Goal: Transaction & Acquisition: Obtain resource

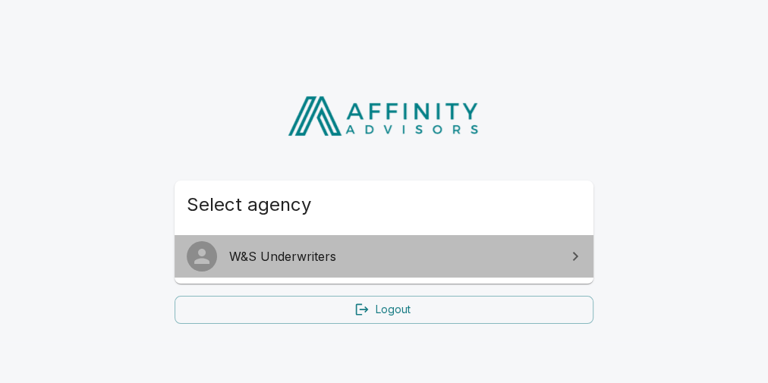
click at [537, 253] on span "W&S Underwriters" at bounding box center [393, 256] width 328 height 18
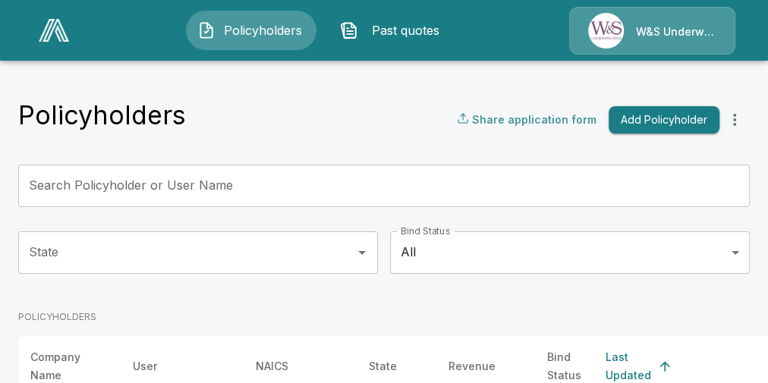
click at [549, 120] on p "Share application form" at bounding box center [534, 120] width 124 height 16
click at [545, 121] on p "Share application form" at bounding box center [534, 120] width 124 height 16
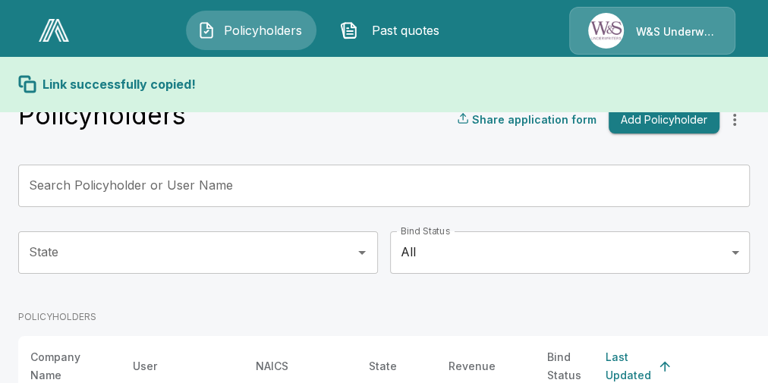
click at [449, 90] on div "Link successfully copied!" at bounding box center [383, 84] width 731 height 18
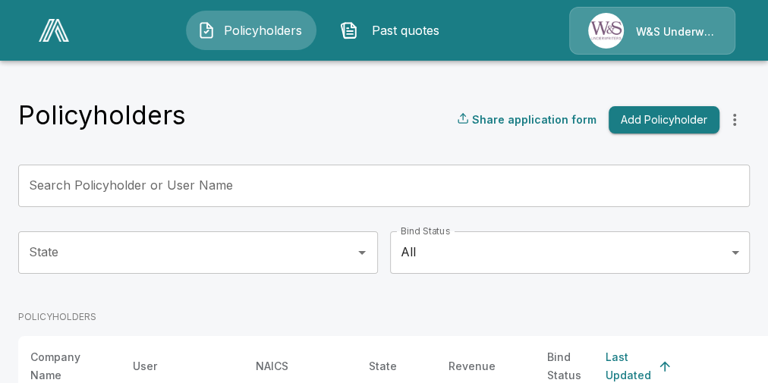
drag, startPoint x: 525, startPoint y: 118, endPoint x: 443, endPoint y: 104, distance: 83.2
click at [447, 136] on div "Policyholders Share application form Add Policyholder" at bounding box center [383, 119] width 731 height 41
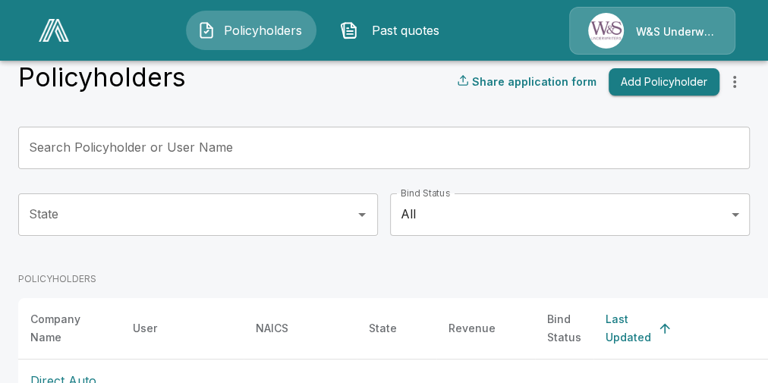
scroll to position [159, 0]
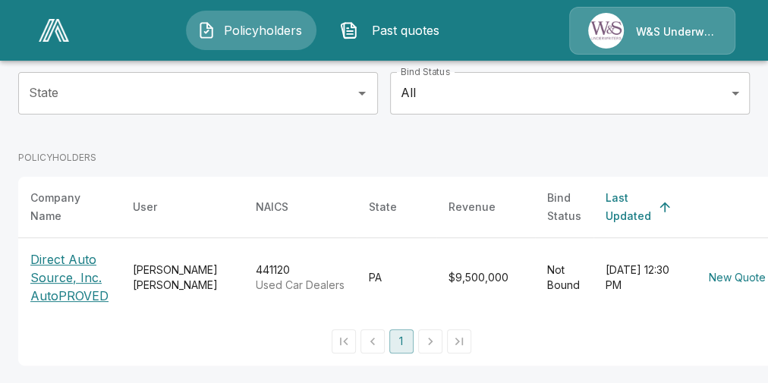
click at [88, 290] on p "Direct Auto Source, Inc. AutoPROVED" at bounding box center [69, 277] width 78 height 55
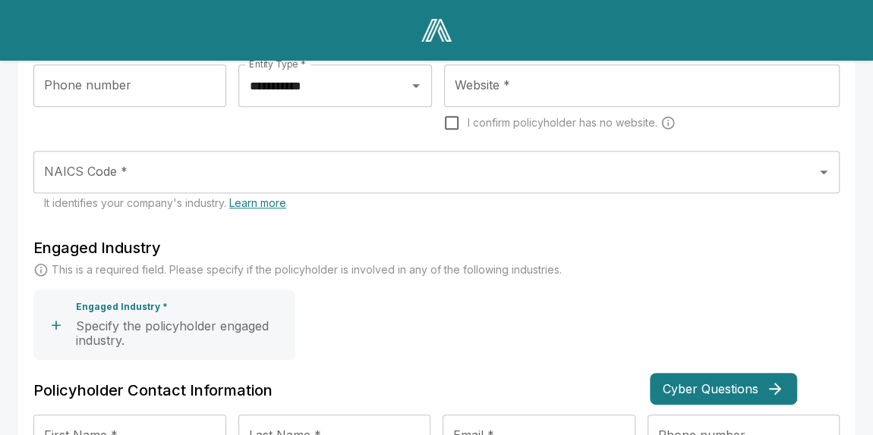
scroll to position [319, 0]
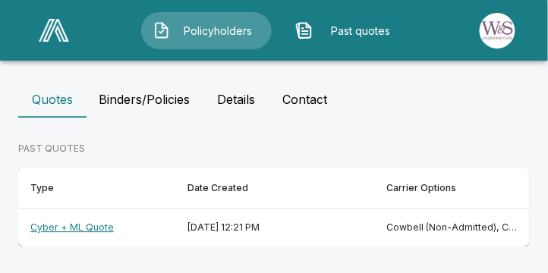
scroll to position [489, 0]
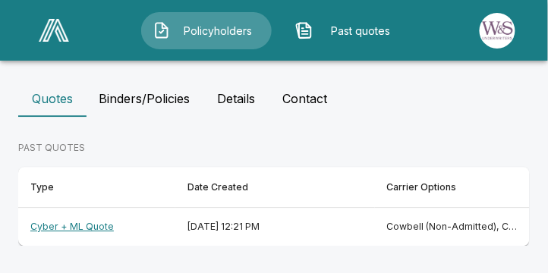
click at [98, 228] on th "Cyber + ML Quote" at bounding box center [96, 227] width 157 height 38
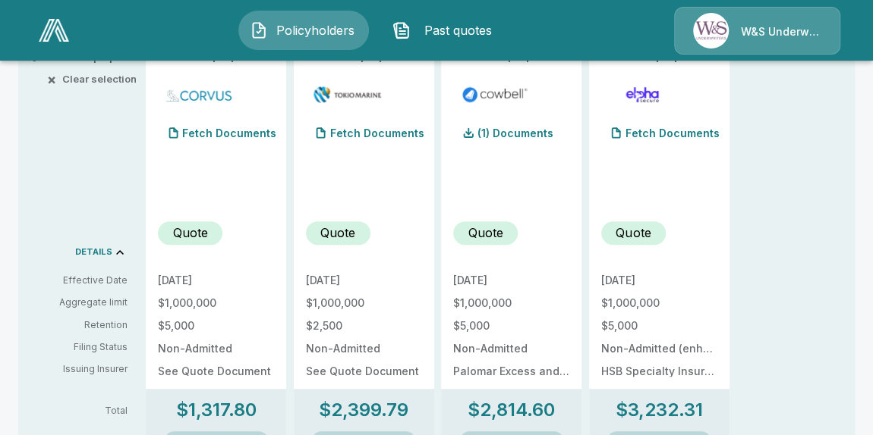
scroll to position [294, 0]
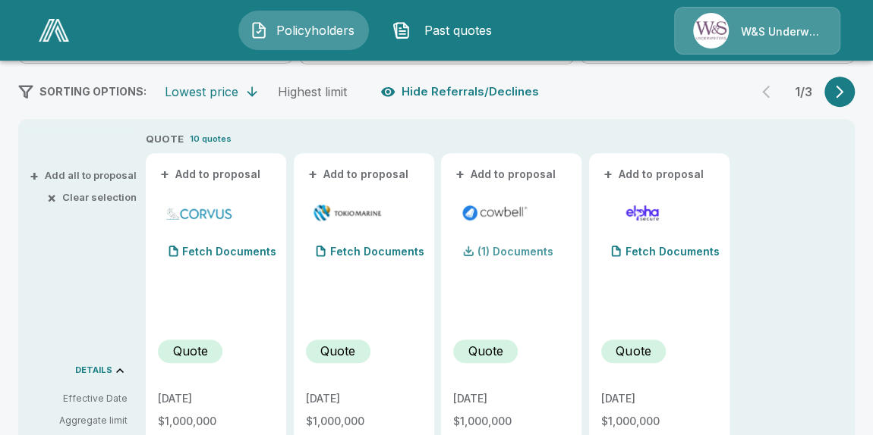
click at [506, 252] on p "(1) Documents" at bounding box center [515, 252] width 76 height 11
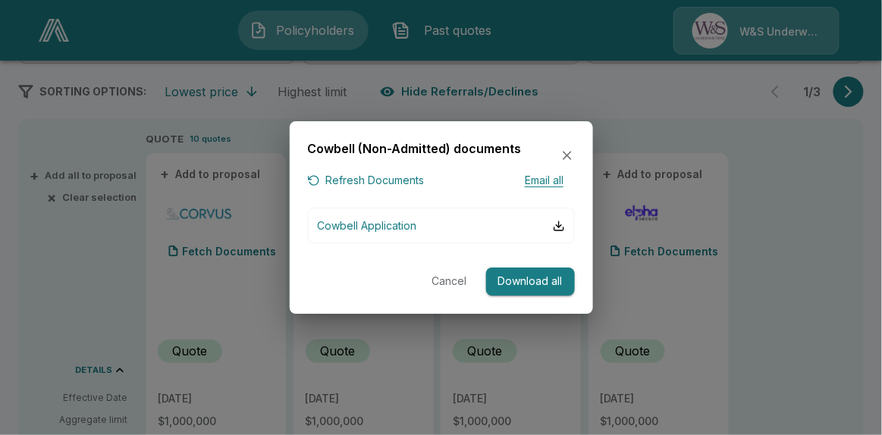
click at [456, 283] on button "Cancel" at bounding box center [450, 282] width 49 height 28
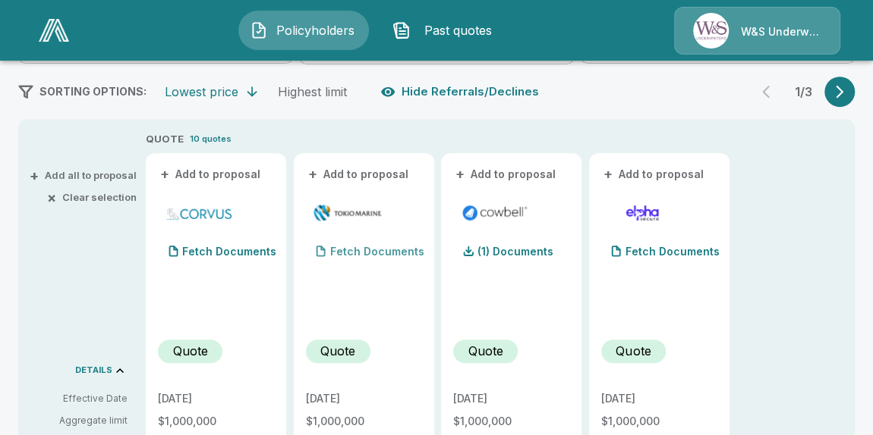
click at [363, 253] on p "Fetch Documents" at bounding box center [377, 252] width 94 height 11
click at [373, 252] on p "(3) Documents" at bounding box center [369, 252] width 78 height 11
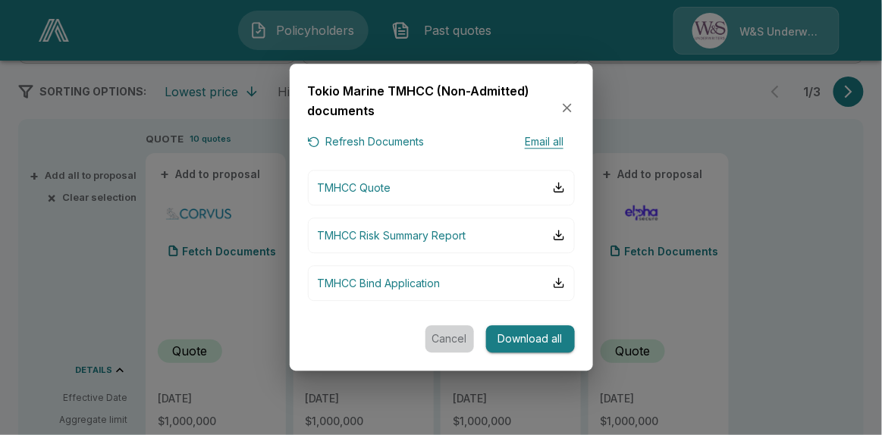
click at [445, 338] on button "Cancel" at bounding box center [450, 339] width 49 height 28
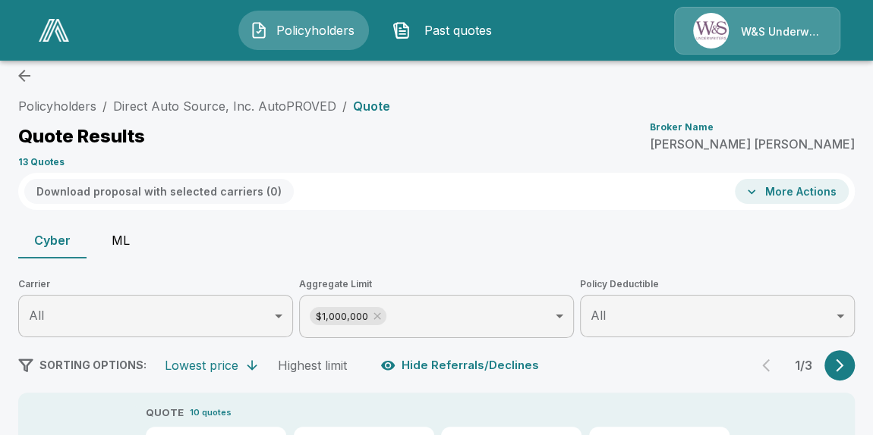
scroll to position [0, 0]
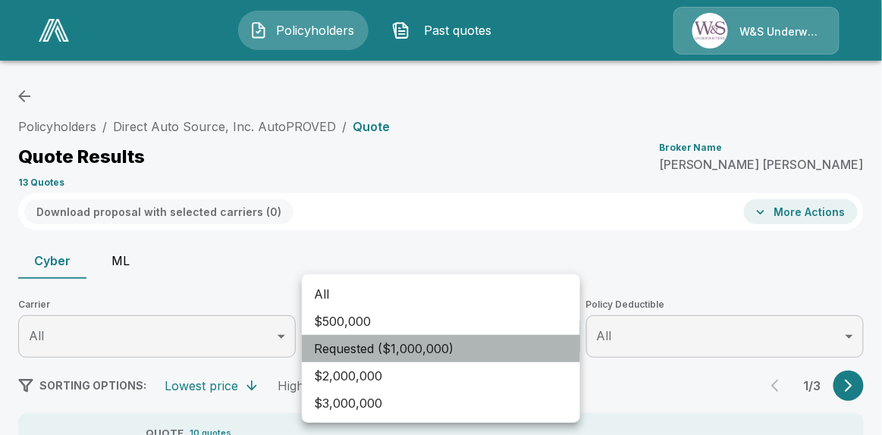
click at [443, 346] on li "Requested ($1,000,000)" at bounding box center [441, 348] width 278 height 27
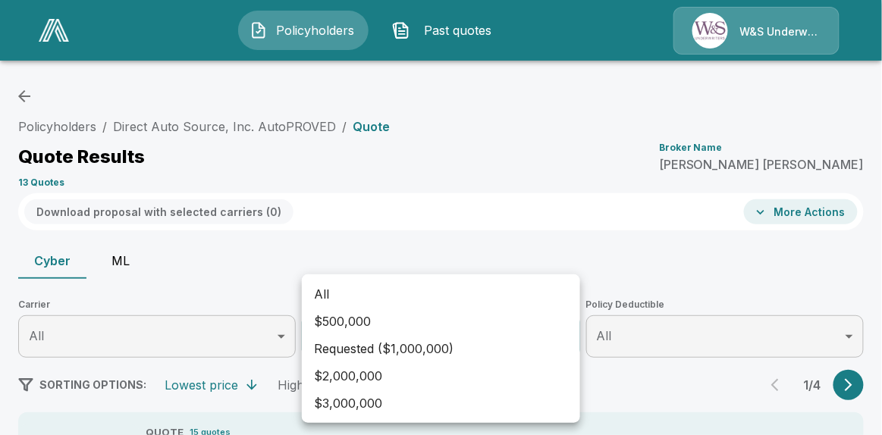
click at [454, 263] on div at bounding box center [441, 217] width 882 height 435
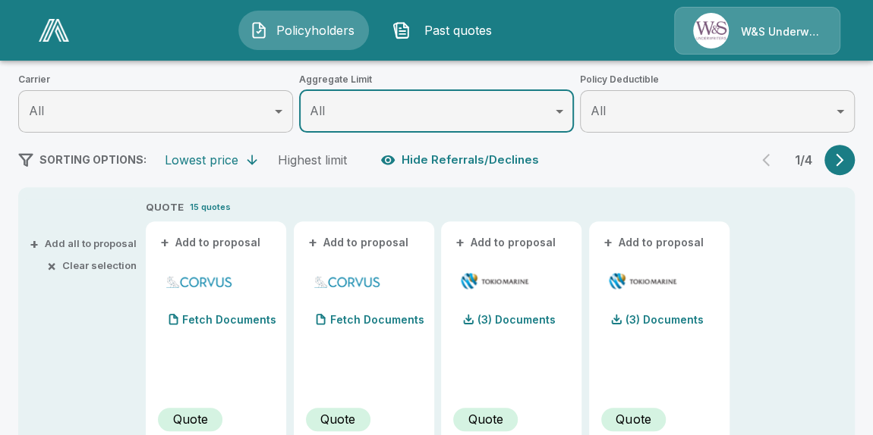
scroll to position [96, 0]
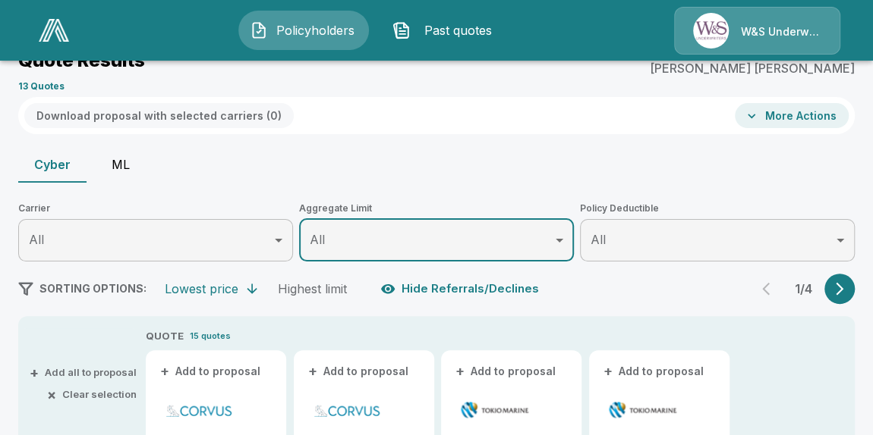
click at [767, 292] on icon "button" at bounding box center [839, 288] width 15 height 15
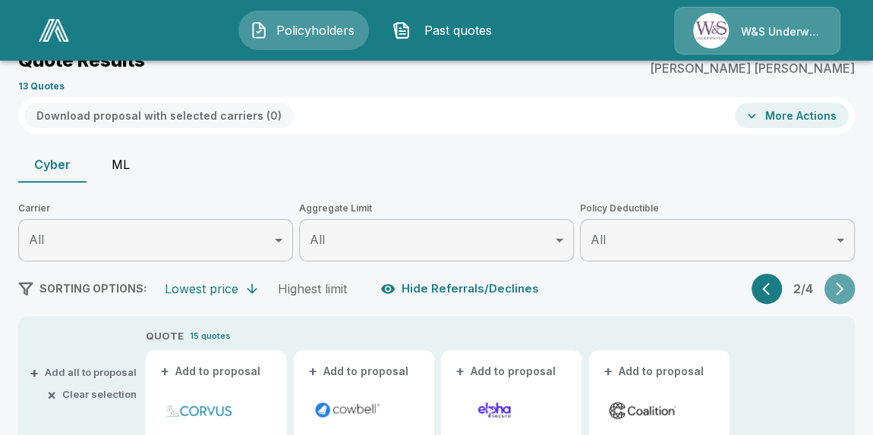
click at [767, 292] on icon "button" at bounding box center [839, 288] width 15 height 15
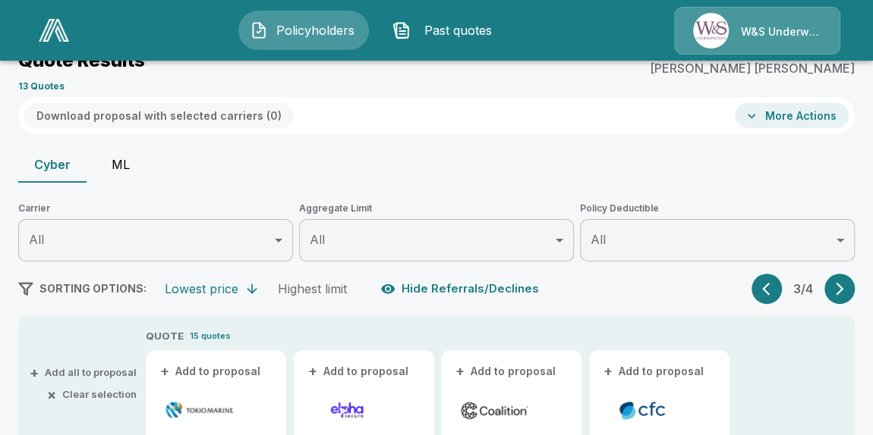
scroll to position [303, 0]
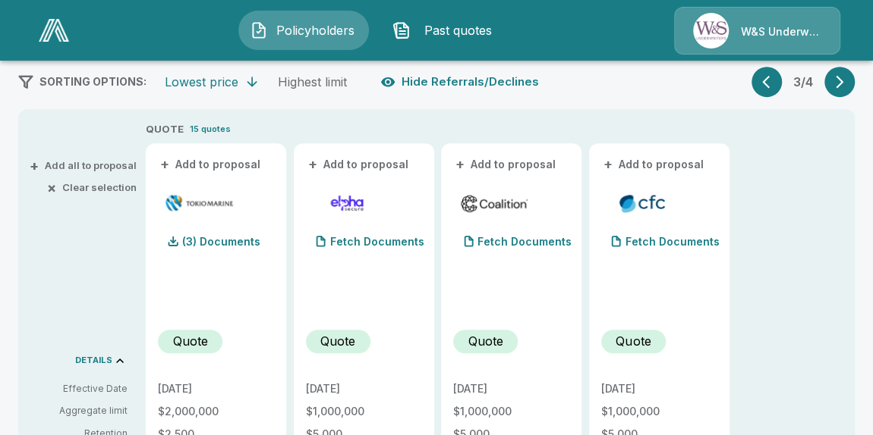
click at [767, 86] on icon "button" at bounding box center [839, 81] width 15 height 15
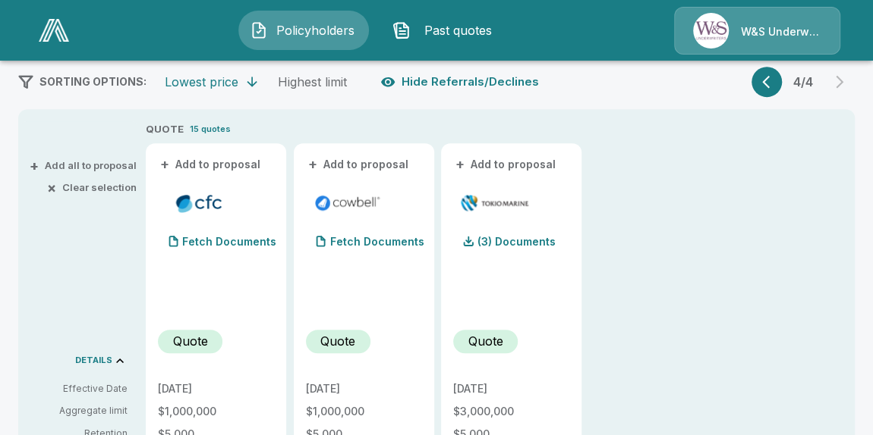
click at [767, 84] on icon "button" at bounding box center [769, 81] width 15 height 15
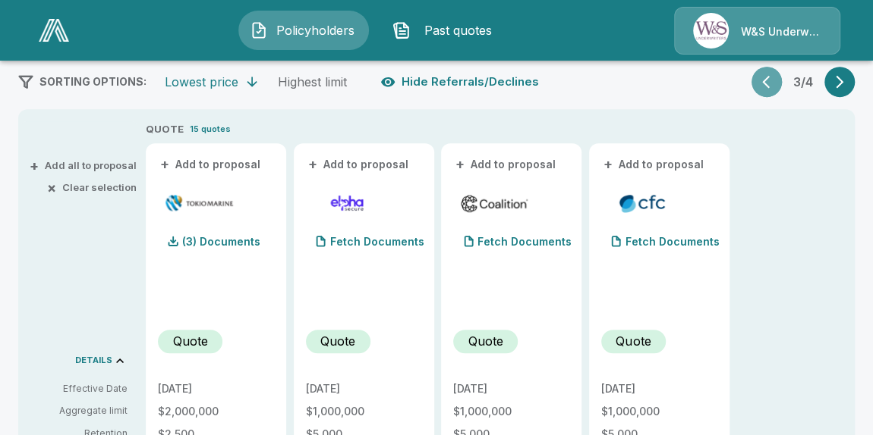
click at [767, 84] on icon "button" at bounding box center [769, 81] width 15 height 15
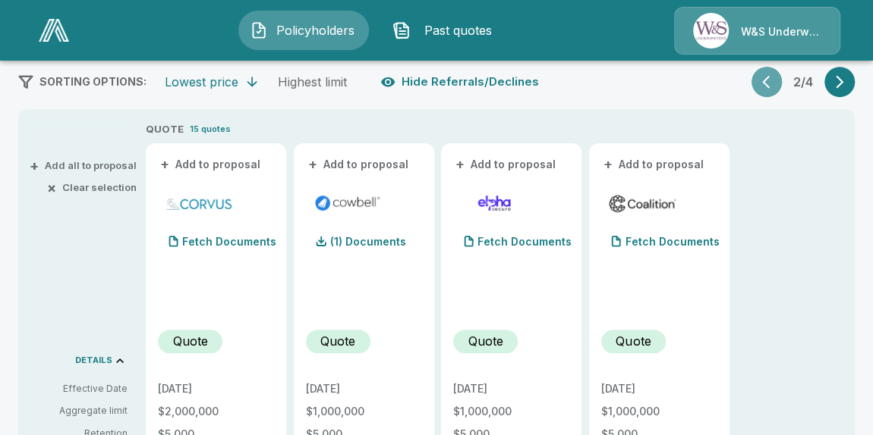
click at [767, 84] on icon "button" at bounding box center [769, 81] width 15 height 15
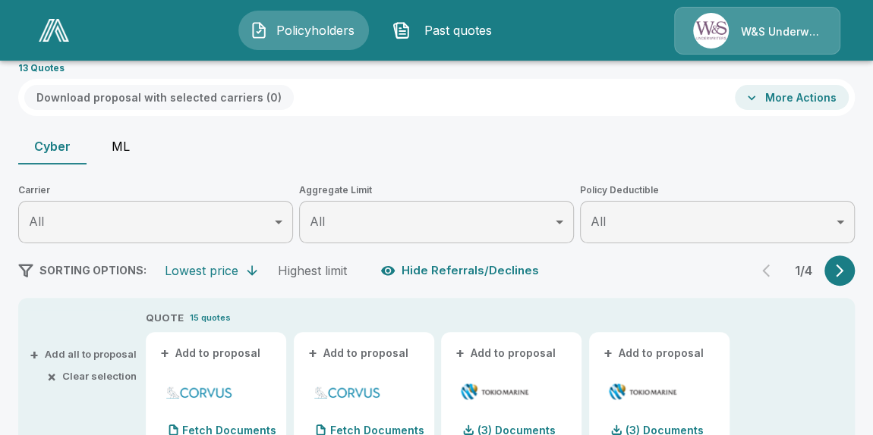
scroll to position [86, 0]
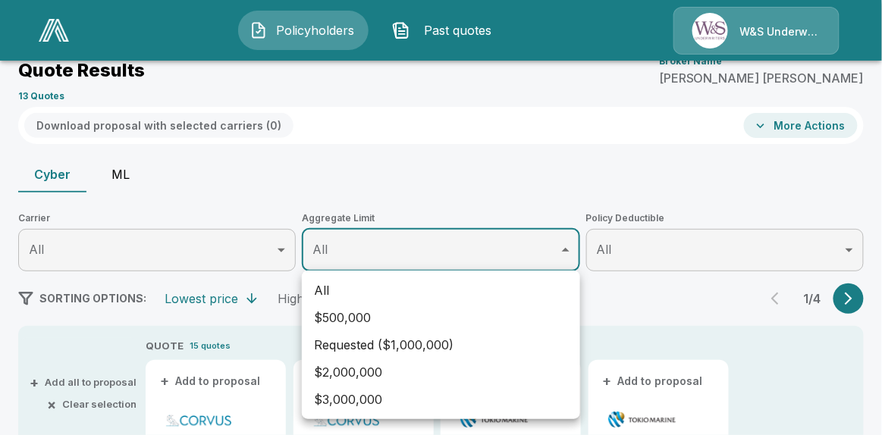
click at [516, 338] on li "Requested ($1,000,000)" at bounding box center [441, 345] width 278 height 27
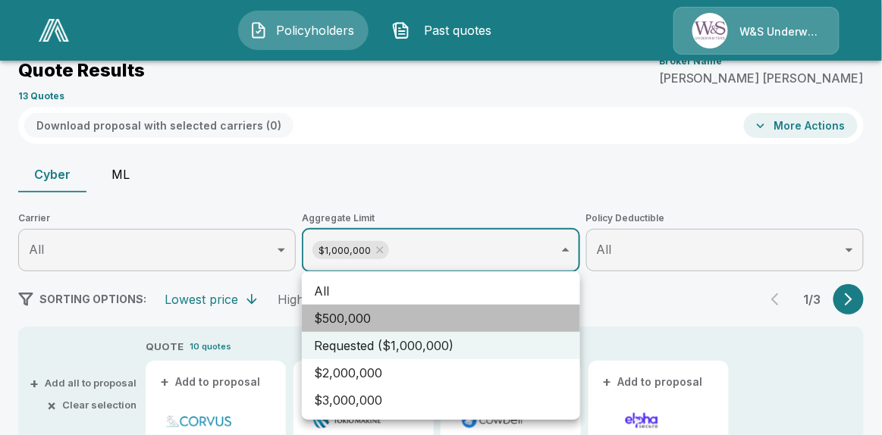
click at [454, 316] on li "$500,000" at bounding box center [441, 318] width 278 height 27
type input "**********"
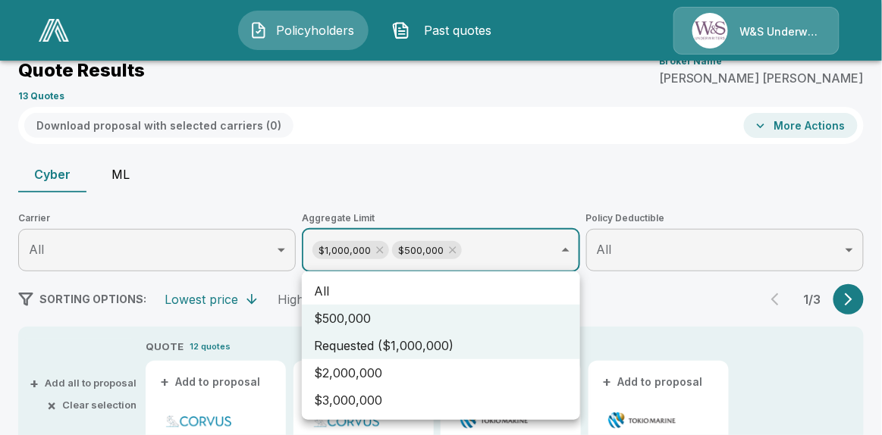
click at [667, 322] on div at bounding box center [441, 217] width 882 height 435
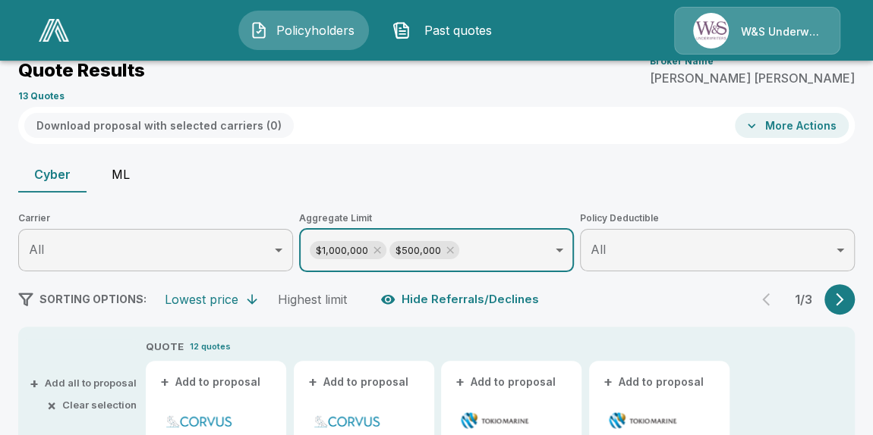
click at [767, 304] on icon "button" at bounding box center [839, 299] width 15 height 15
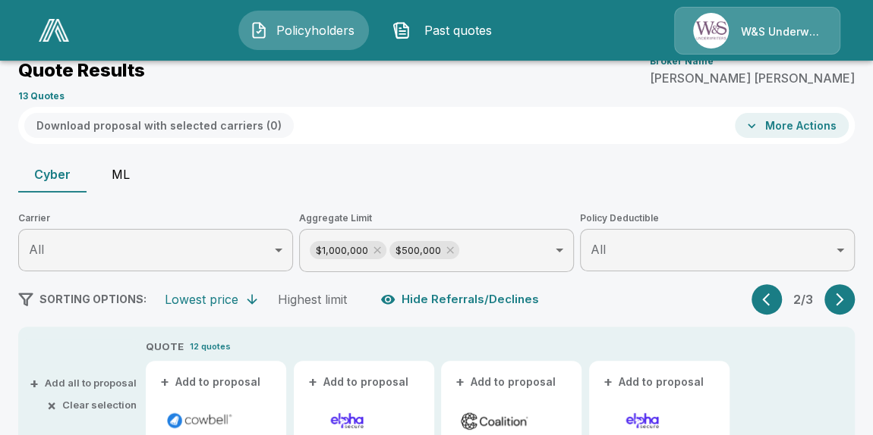
click at [767, 304] on icon "button" at bounding box center [839, 299] width 15 height 15
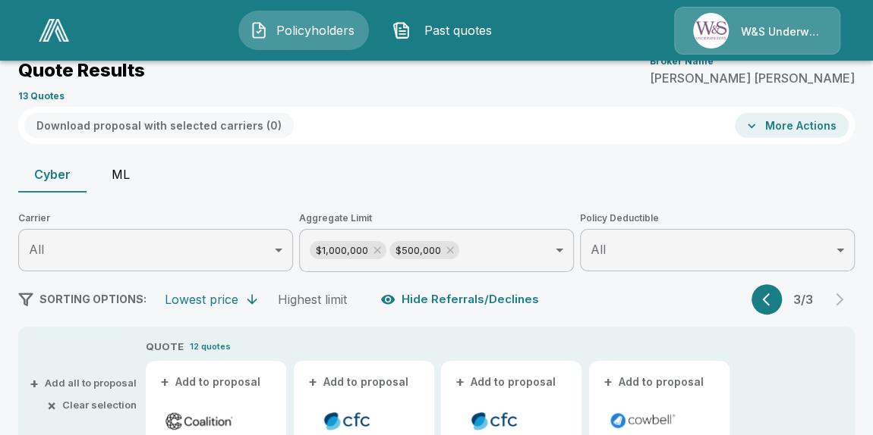
scroll to position [0, 0]
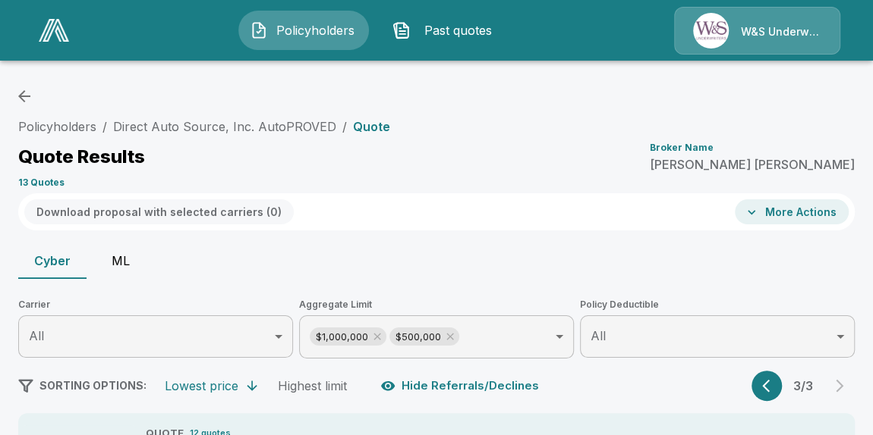
click at [22, 91] on icon "button" at bounding box center [24, 96] width 18 height 18
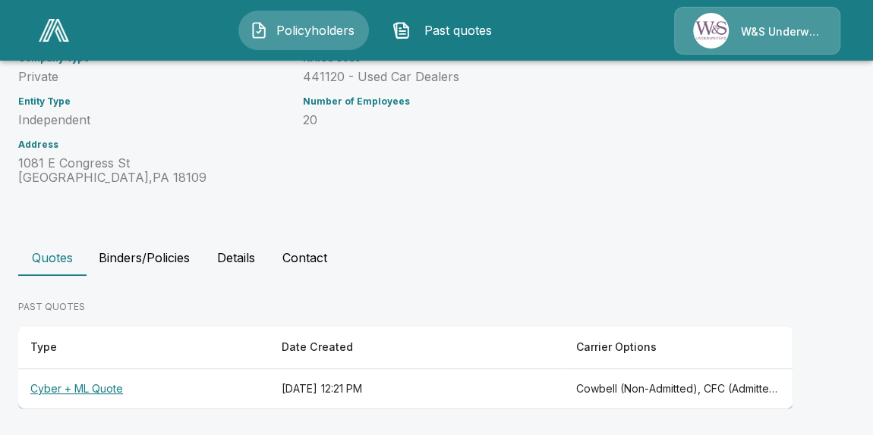
scroll to position [216, 0]
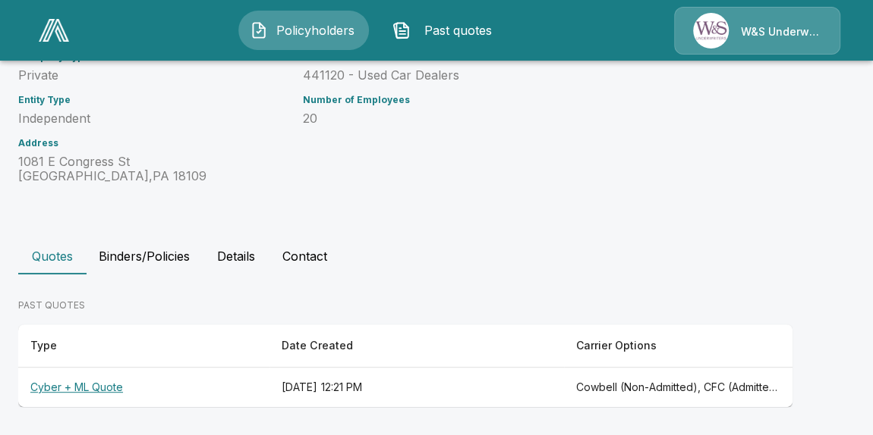
click at [105, 382] on th "Cyber + ML Quote" at bounding box center [143, 388] width 251 height 40
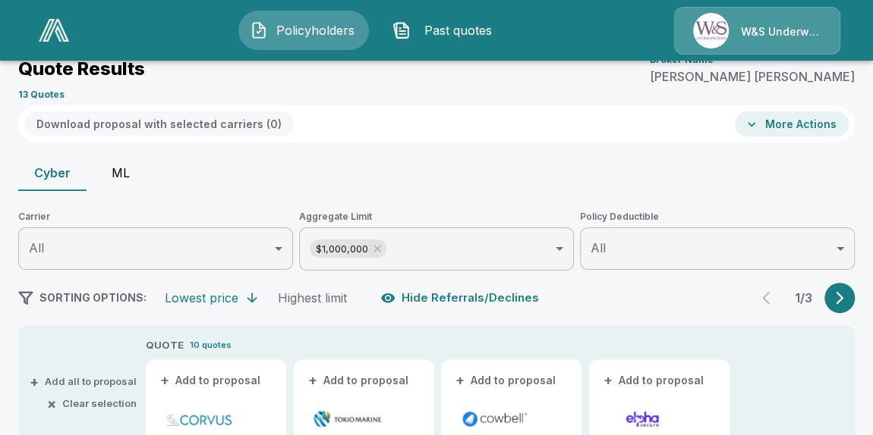
scroll to position [87, 0]
click at [382, 250] on icon at bounding box center [377, 250] width 12 height 12
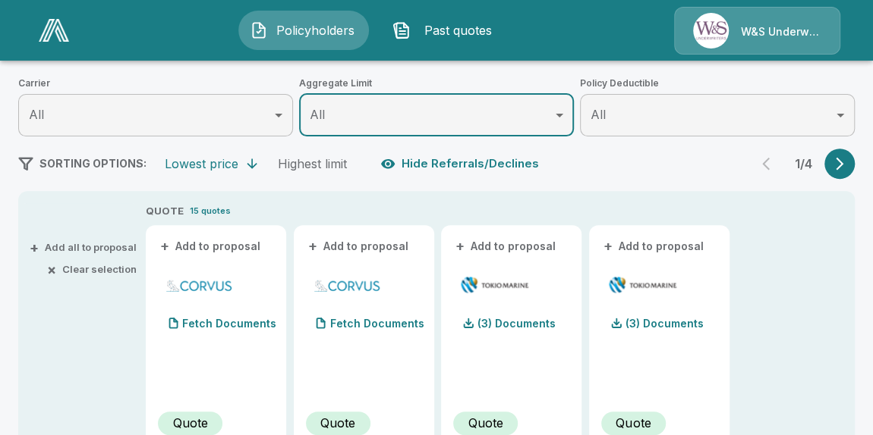
scroll to position [225, 0]
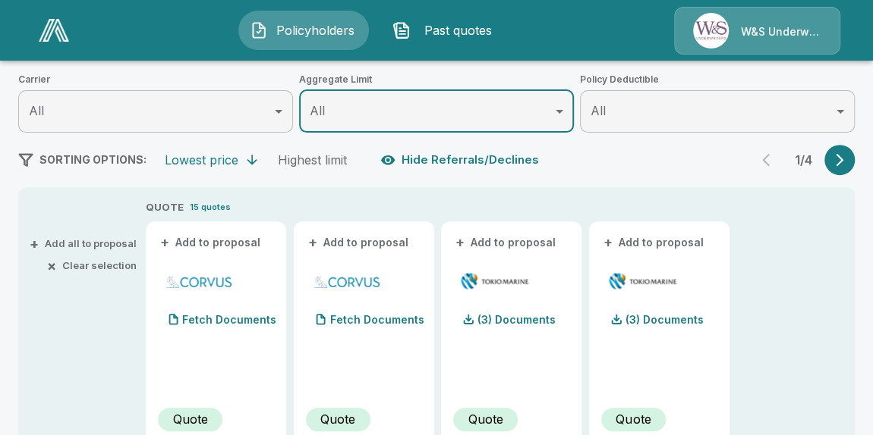
click at [72, 243] on button "+ Add all to proposal" at bounding box center [85, 244] width 104 height 10
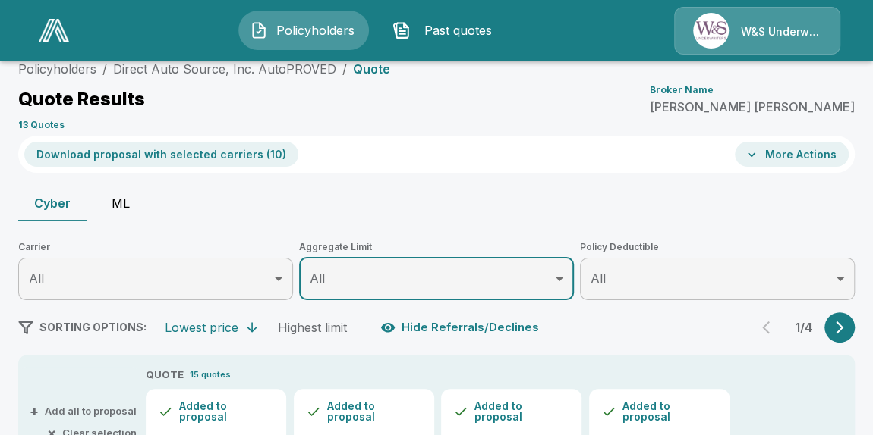
scroll to position [0, 0]
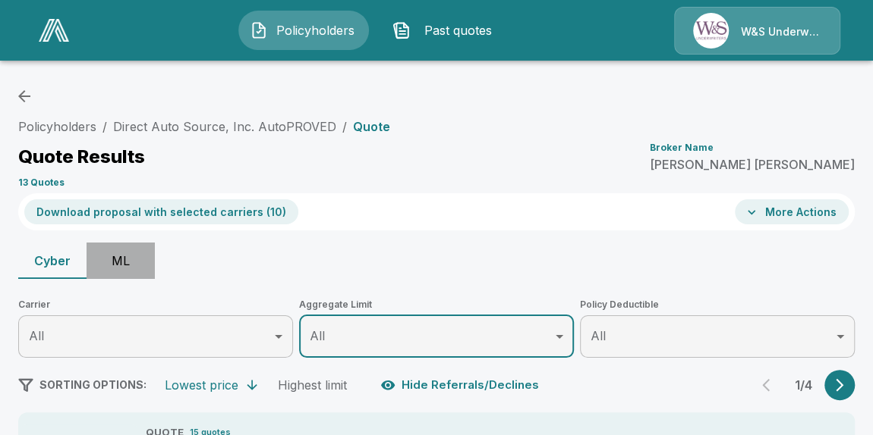
click at [124, 258] on button "ML" at bounding box center [120, 261] width 68 height 36
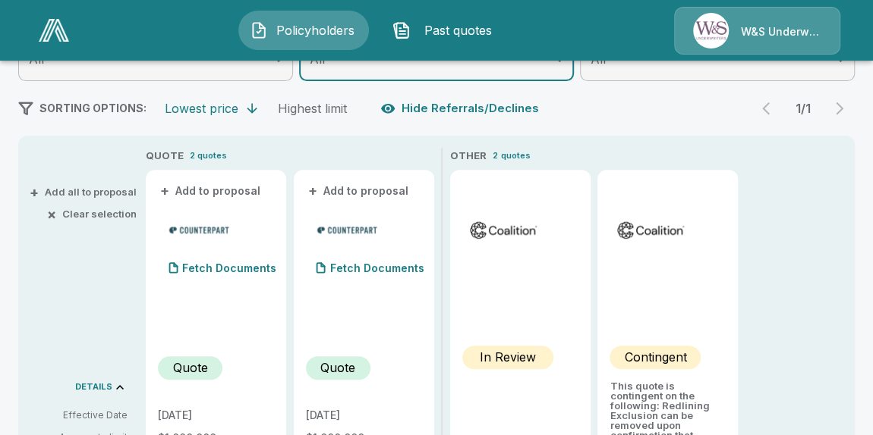
scroll to position [275, 0]
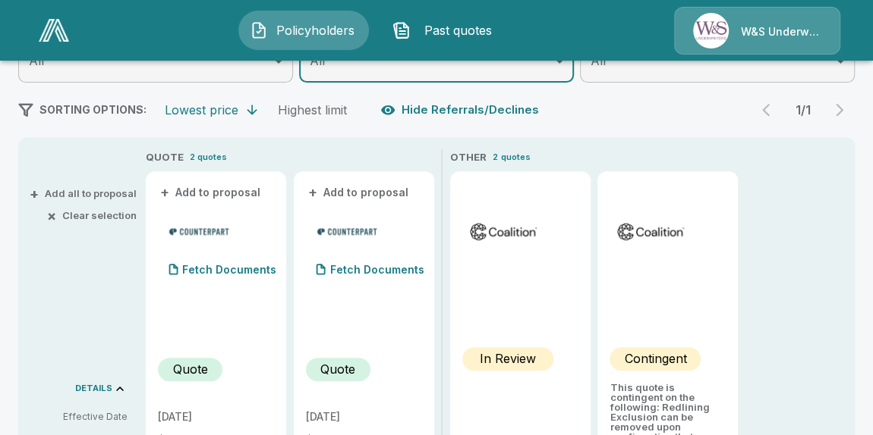
click at [117, 195] on button "+ Add all to proposal" at bounding box center [85, 194] width 104 height 10
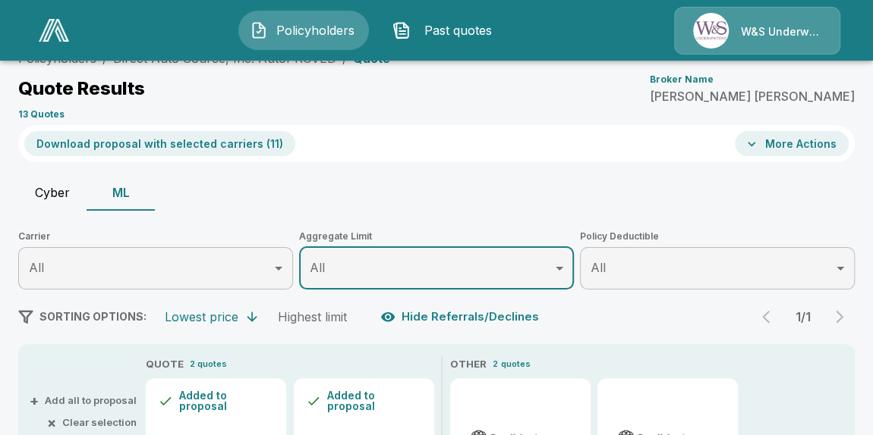
scroll to position [0, 0]
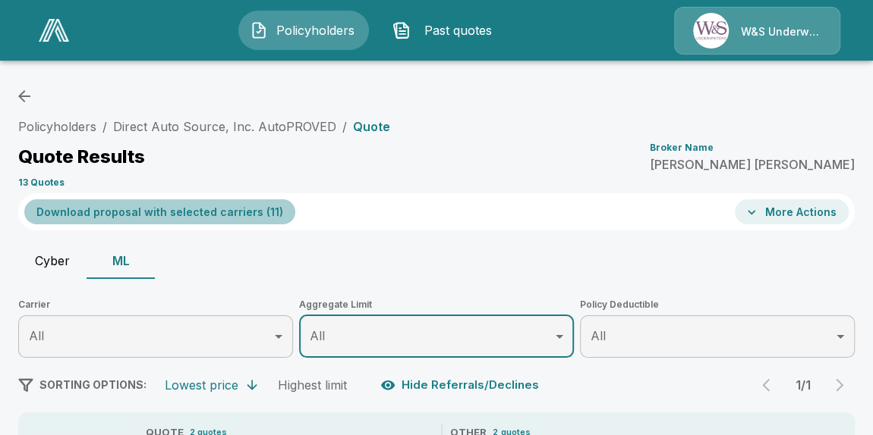
click at [193, 212] on button "Download proposal with selected carriers ( 11 )" at bounding box center [159, 212] width 271 height 25
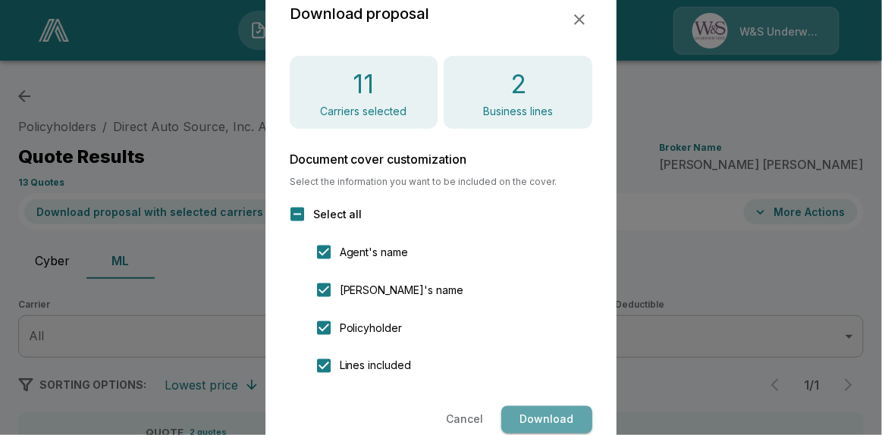
click at [561, 382] on button "Download" at bounding box center [547, 421] width 91 height 28
click at [583, 17] on icon "button" at bounding box center [579, 19] width 11 height 11
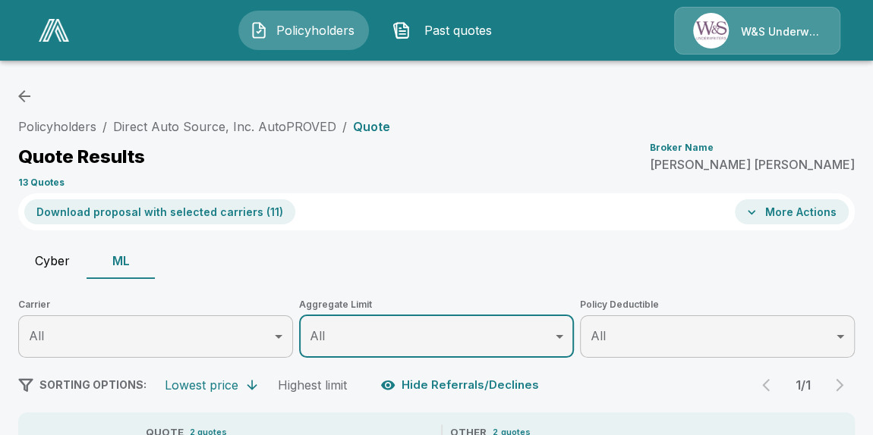
click at [112, 269] on button "ML" at bounding box center [120, 261] width 68 height 36
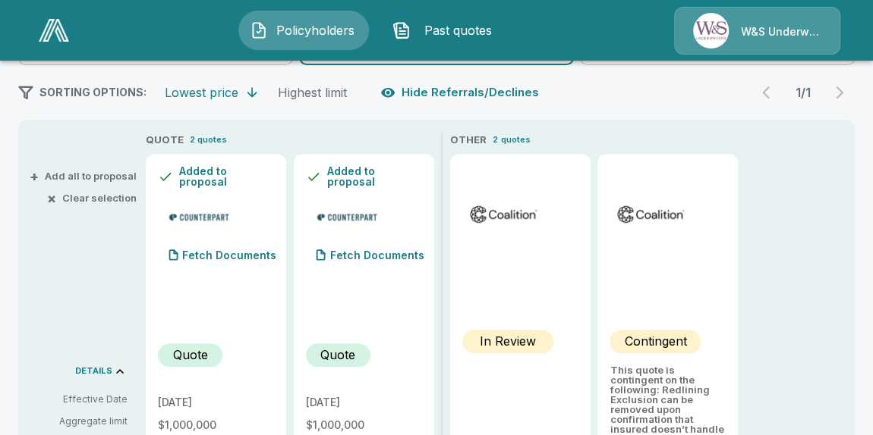
scroll to position [413, 0]
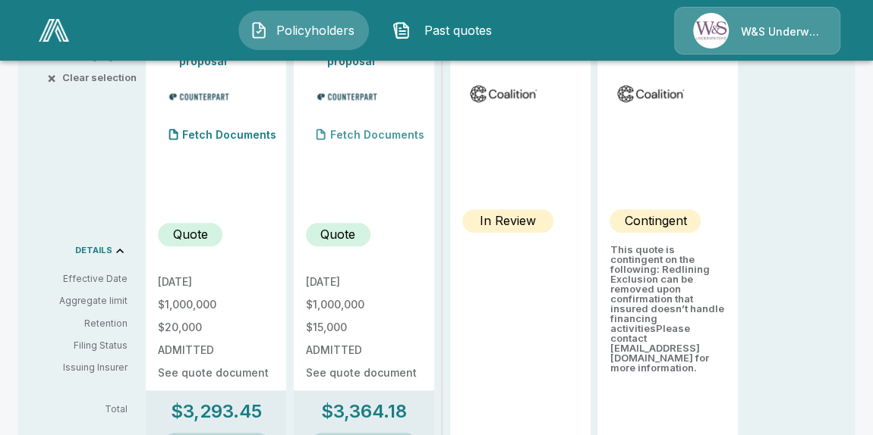
click at [347, 130] on p "Fetch Documents" at bounding box center [377, 135] width 94 height 11
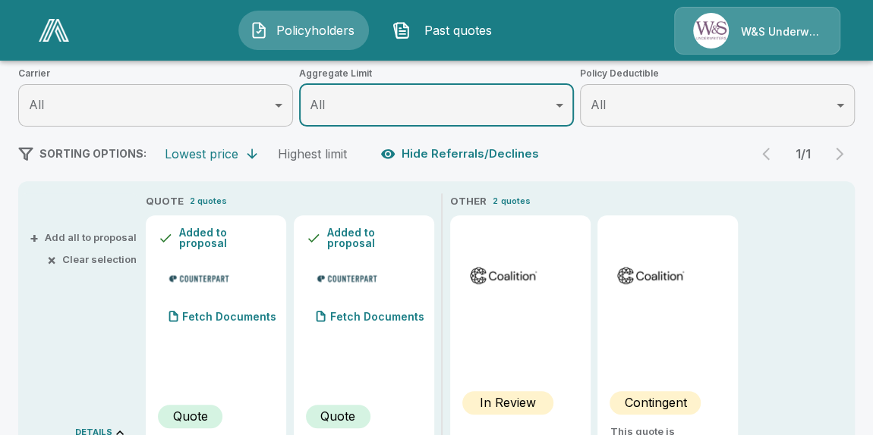
scroll to position [275, 0]
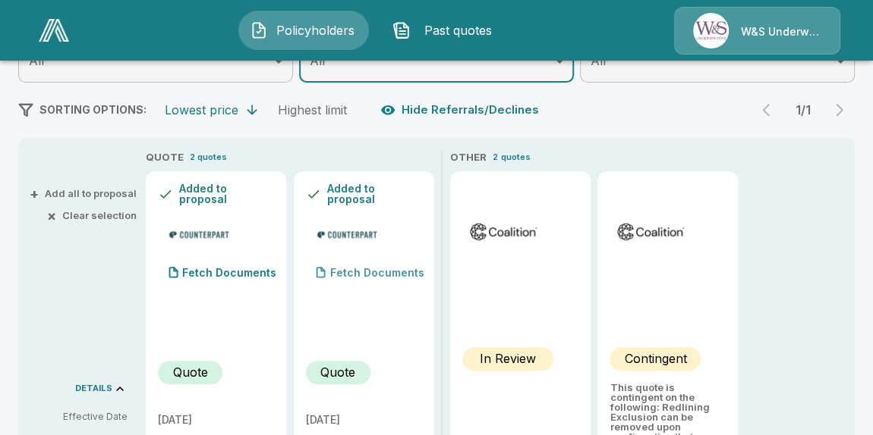
click at [357, 271] on p "Fetch Documents" at bounding box center [377, 273] width 94 height 11
click at [237, 270] on p "Fetch Documents" at bounding box center [229, 273] width 94 height 11
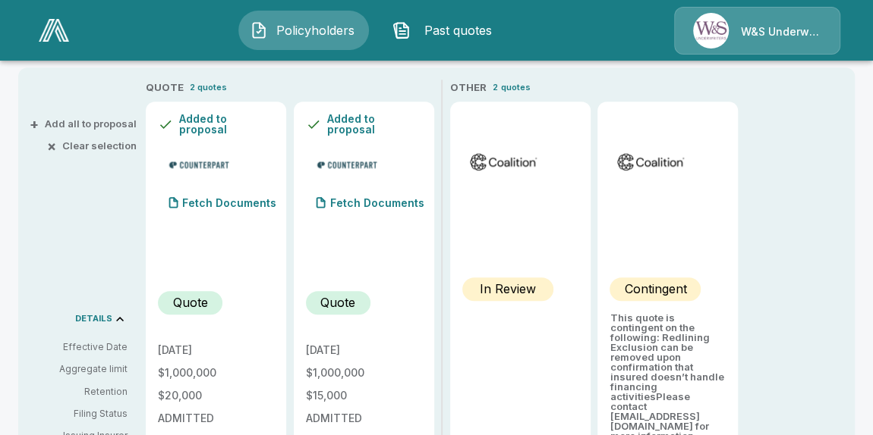
scroll to position [344, 0]
click at [359, 199] on p "Fetch Documents" at bounding box center [377, 204] width 94 height 11
click at [363, 199] on p "(4) Documents" at bounding box center [369, 204] width 79 height 11
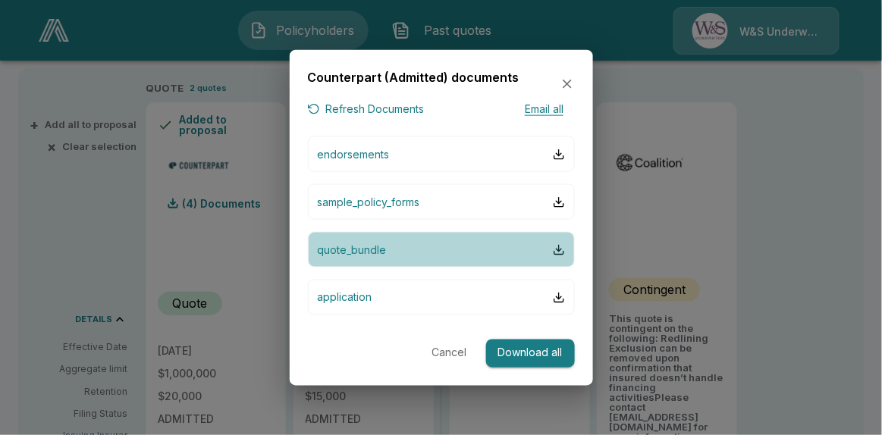
click at [363, 247] on p "quote_bundle" at bounding box center [352, 250] width 69 height 16
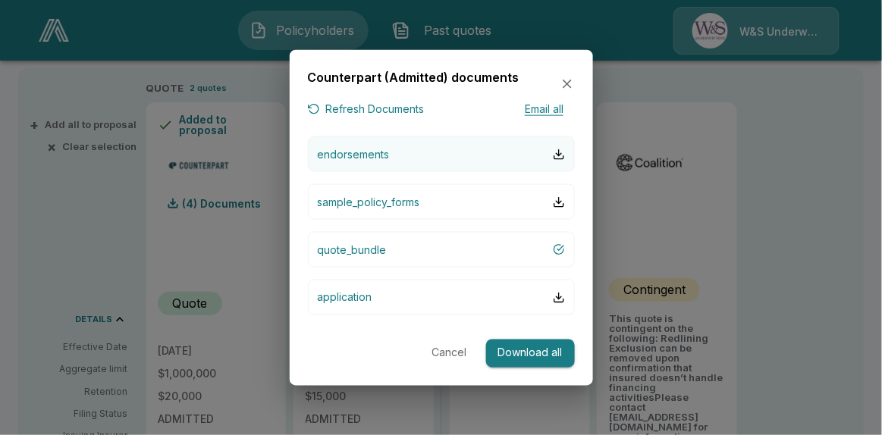
click at [376, 156] on p "endorsements" at bounding box center [354, 154] width 72 height 16
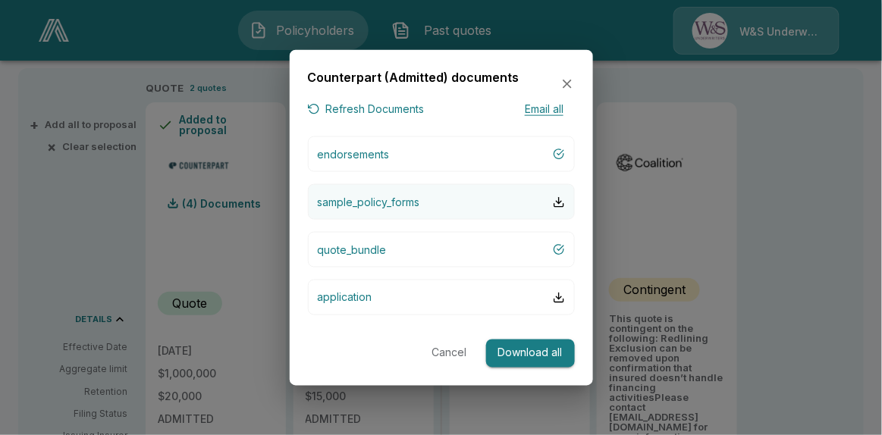
click at [388, 203] on p "sample_policy_forms" at bounding box center [369, 202] width 102 height 16
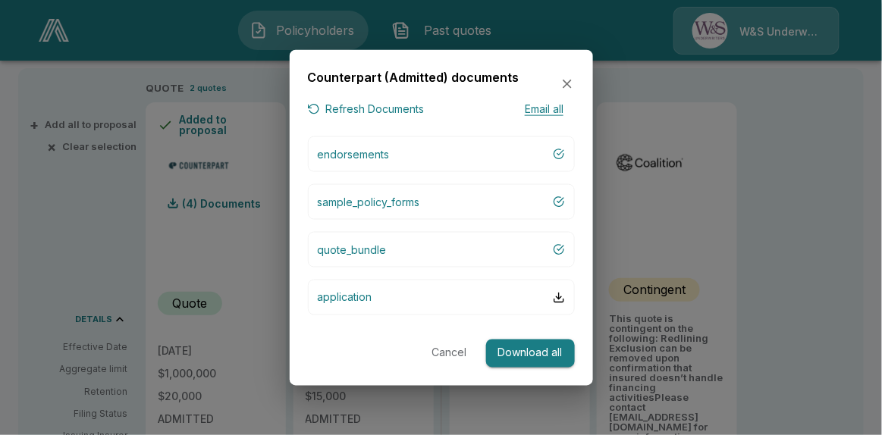
click at [566, 86] on icon "button" at bounding box center [567, 84] width 9 height 9
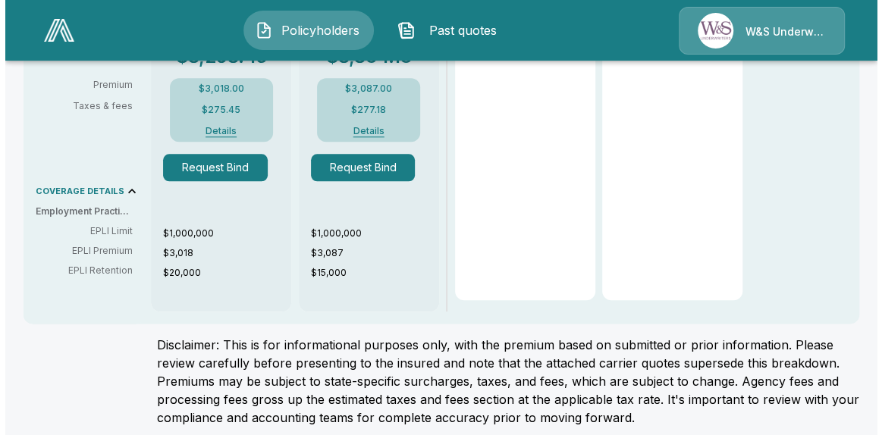
scroll to position [775, 0]
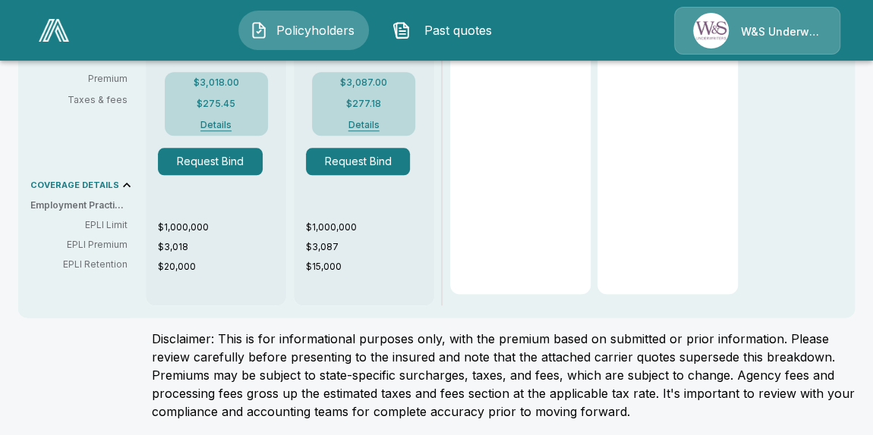
click at [348, 160] on button "Request Bind" at bounding box center [358, 161] width 105 height 27
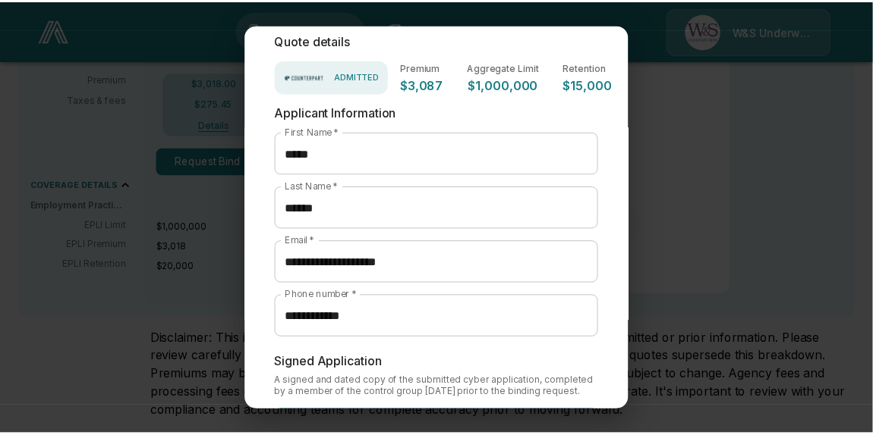
scroll to position [0, 0]
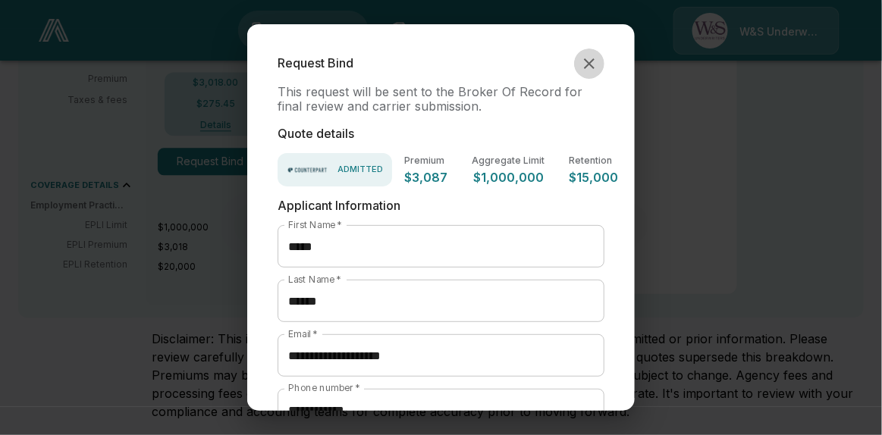
click at [584, 64] on icon "button" at bounding box center [589, 63] width 11 height 11
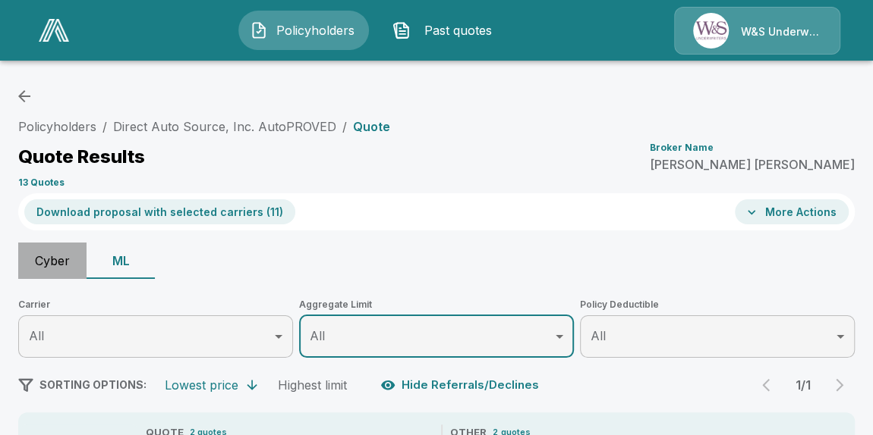
click at [52, 266] on button "Cyber" at bounding box center [52, 261] width 68 height 36
type input "*******"
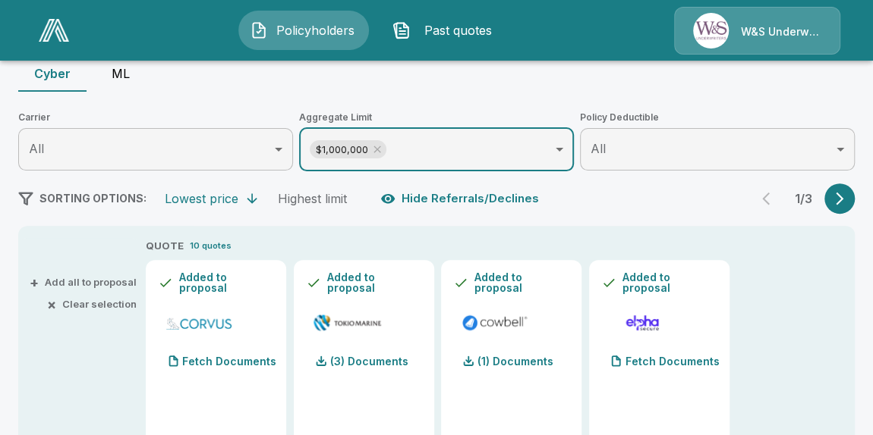
scroll to position [156, 0]
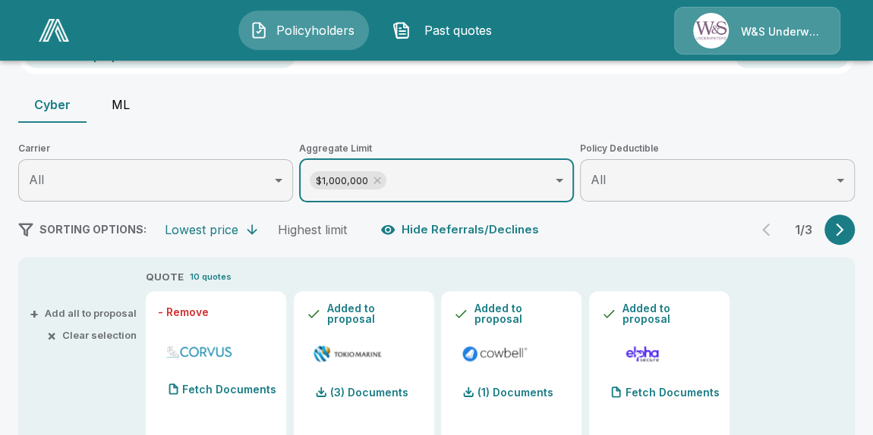
drag, startPoint x: 240, startPoint y: 351, endPoint x: 207, endPoint y: 350, distance: 32.7
click at [207, 354] on div "Fetch Documents" at bounding box center [216, 372] width 116 height 65
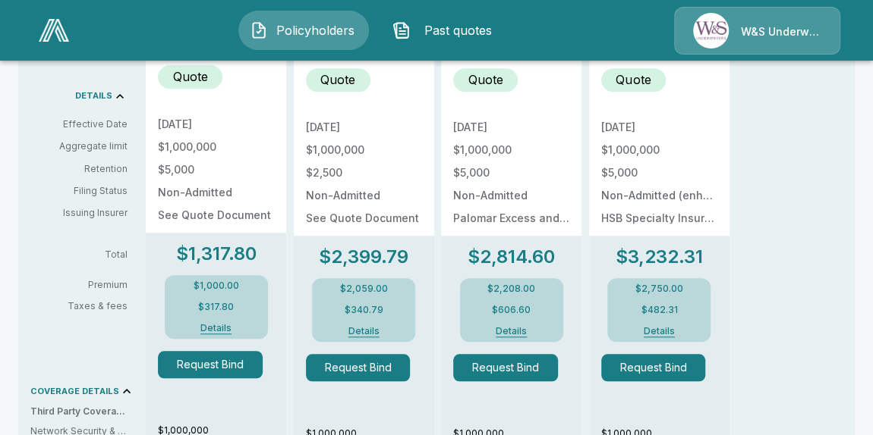
scroll to position [571, 0]
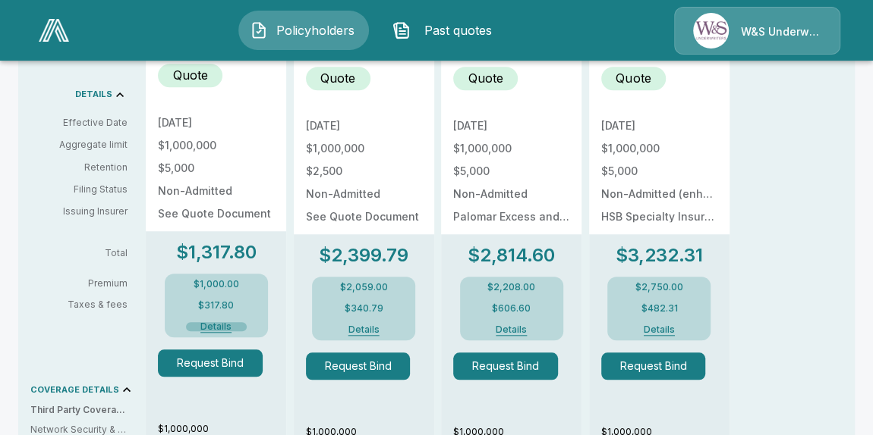
click at [212, 325] on button "Details" at bounding box center [216, 326] width 61 height 9
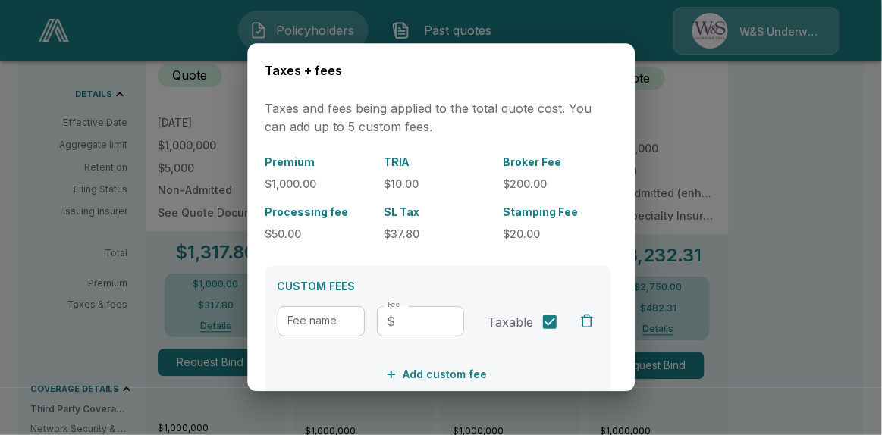
click at [767, 137] on div at bounding box center [441, 217] width 882 height 435
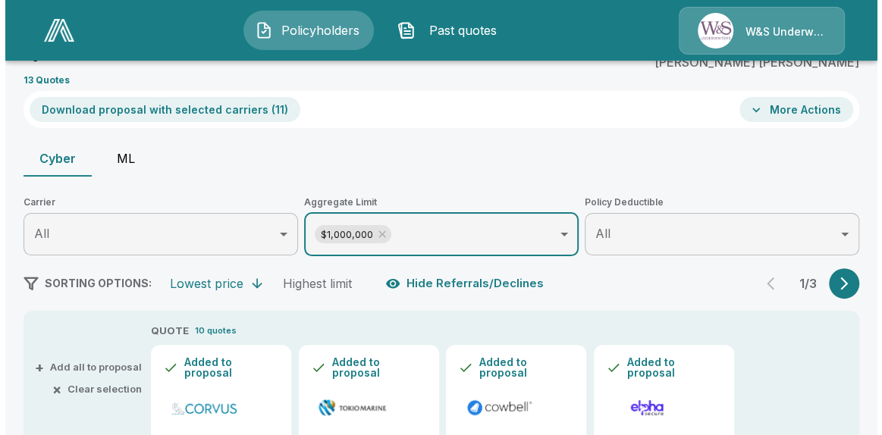
scroll to position [1, 0]
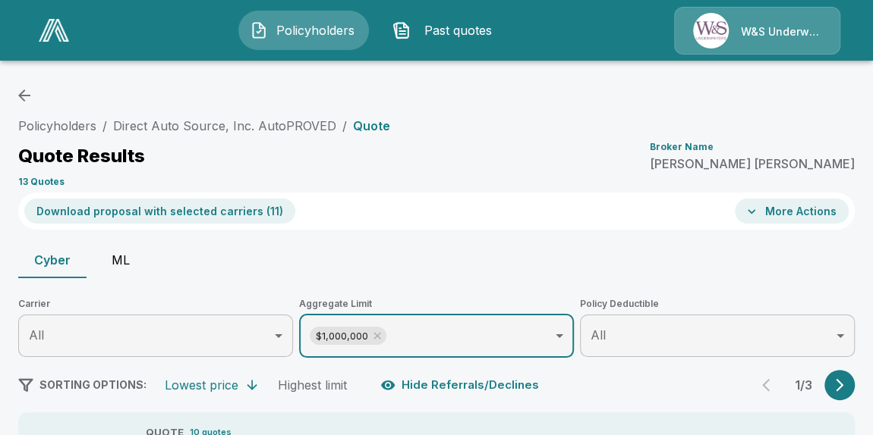
click at [767, 206] on button "More Actions" at bounding box center [791, 211] width 114 height 25
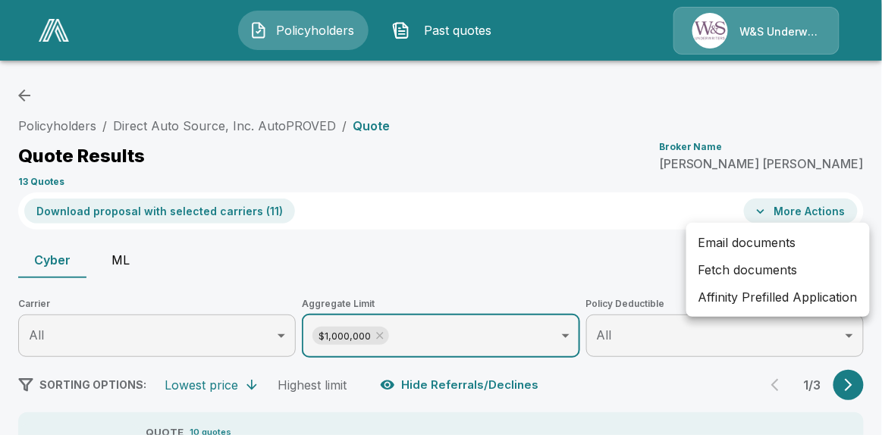
click at [758, 244] on li "Email documents" at bounding box center [779, 242] width 184 height 27
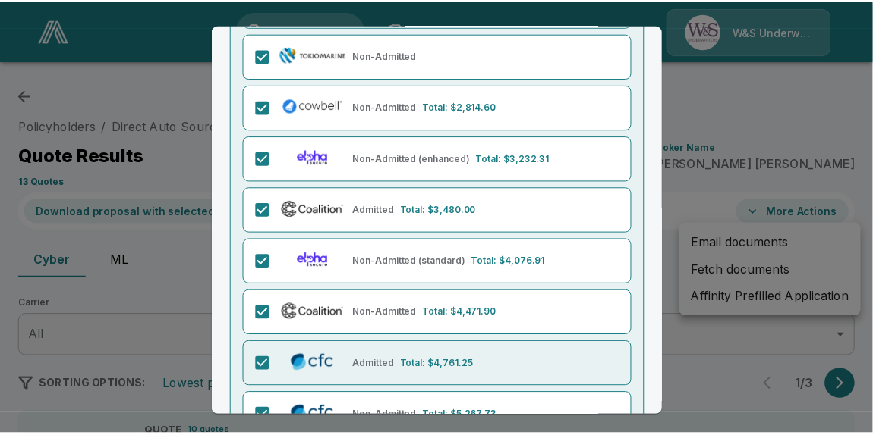
scroll to position [0, 0]
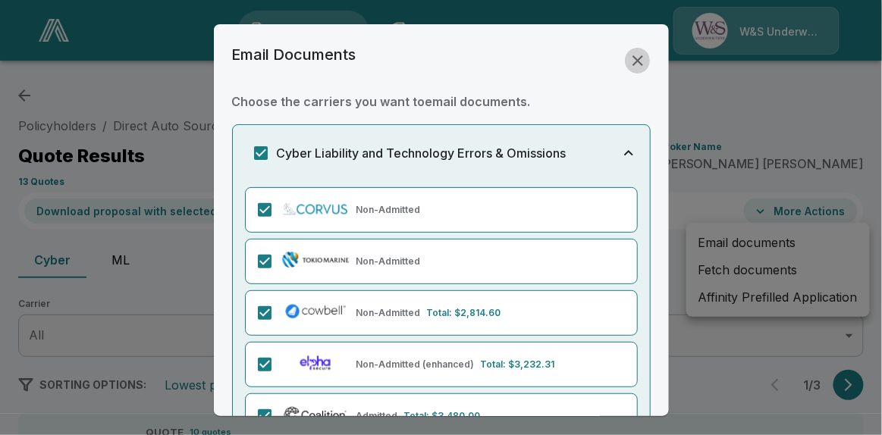
click at [629, 63] on icon "button" at bounding box center [638, 61] width 18 height 18
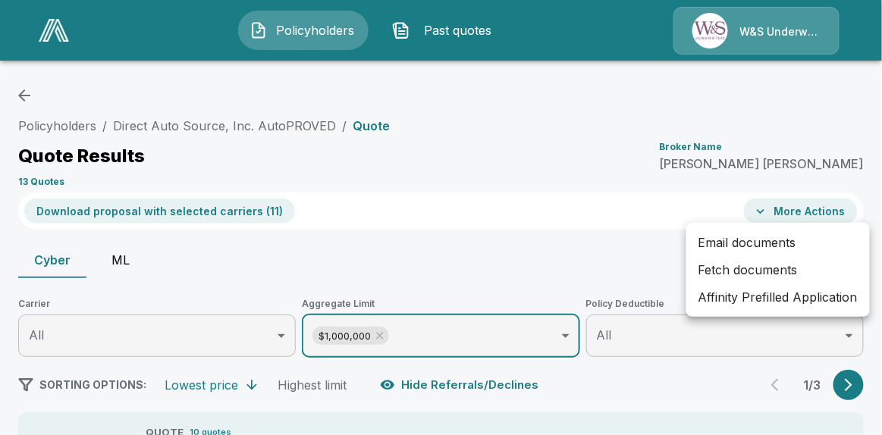
click at [750, 298] on li "Affinity Prefilled Application" at bounding box center [779, 297] width 184 height 27
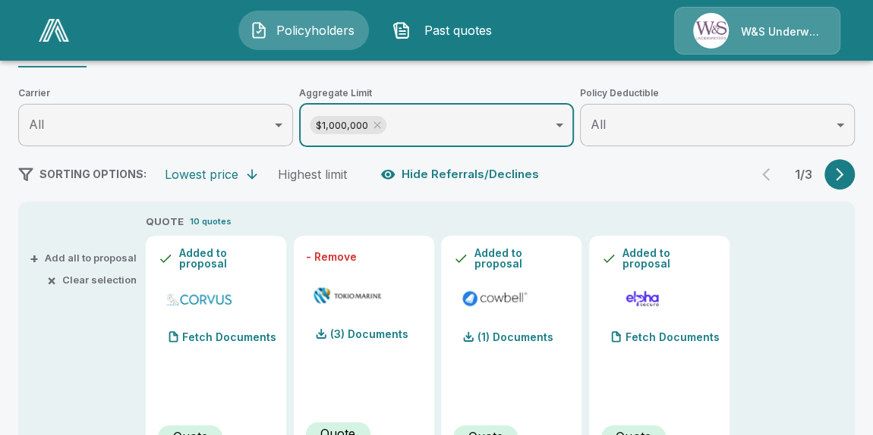
scroll to position [277, 0]
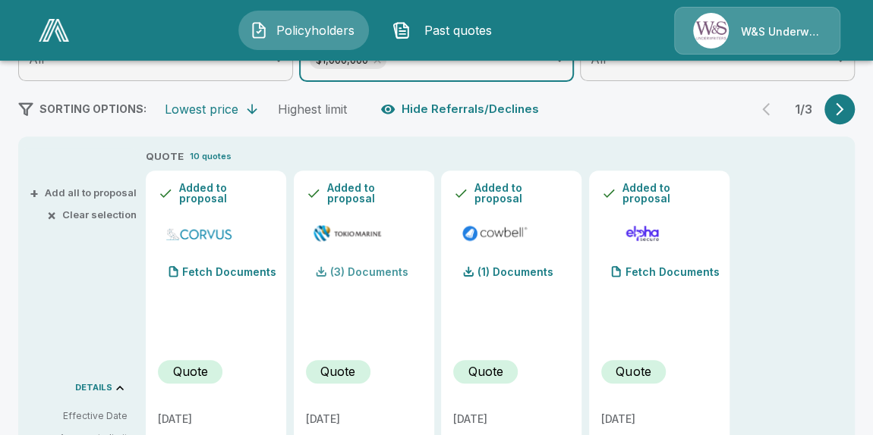
click at [347, 267] on p "(3) Documents" at bounding box center [369, 272] width 78 height 11
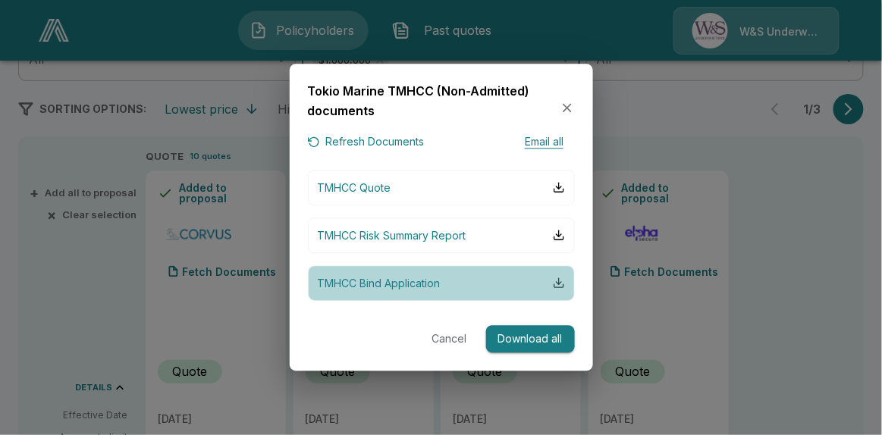
click at [554, 282] on div "button" at bounding box center [559, 284] width 12 height 12
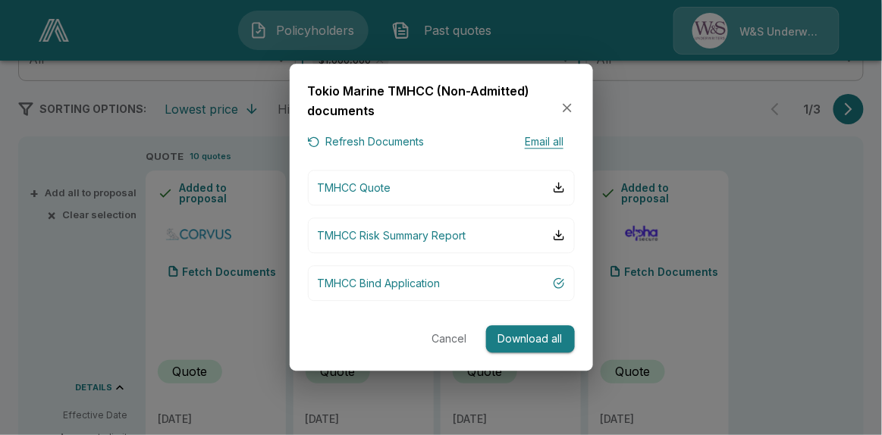
click at [571, 107] on icon "button" at bounding box center [567, 107] width 15 height 15
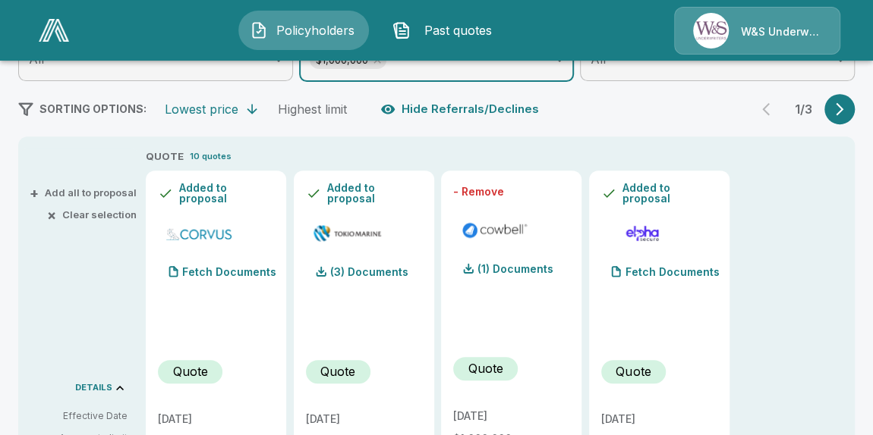
click at [767, 112] on icon "button" at bounding box center [839, 109] width 15 height 15
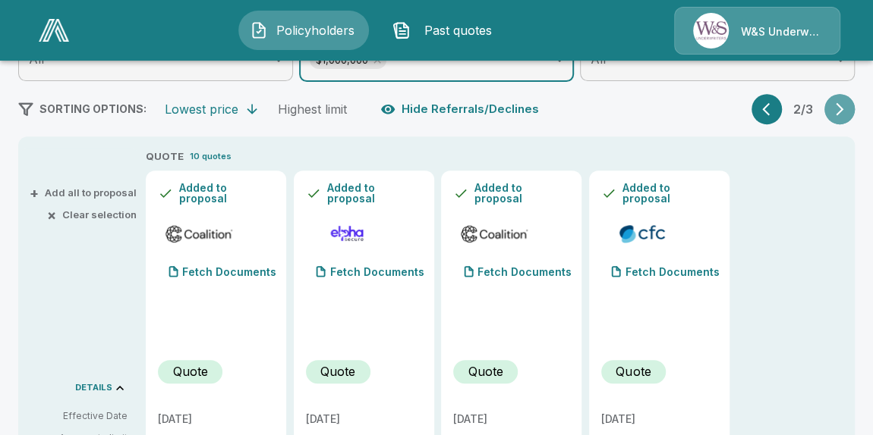
click at [767, 112] on icon "button" at bounding box center [839, 109] width 15 height 15
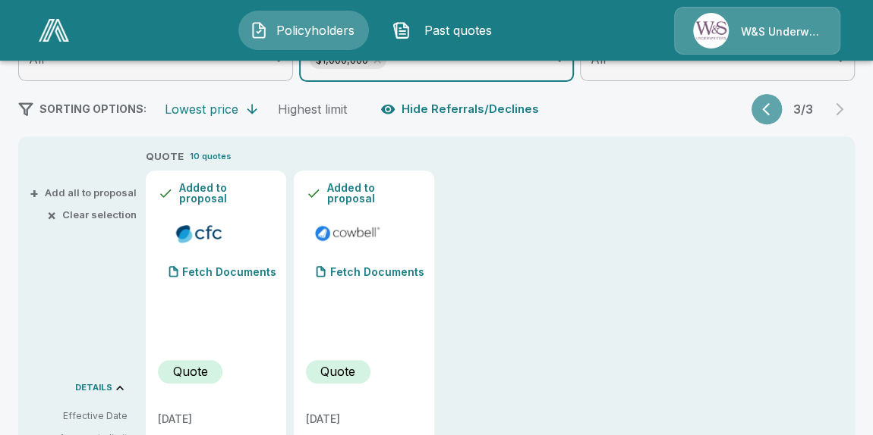
click at [767, 115] on icon "button" at bounding box center [769, 109] width 15 height 15
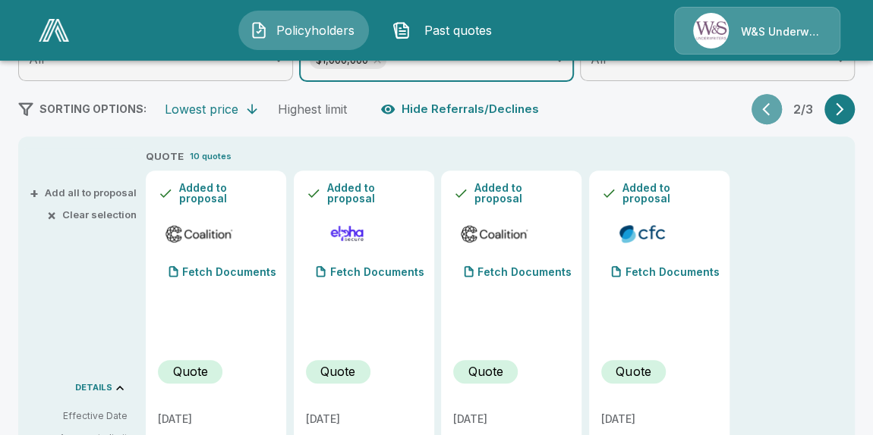
click at [767, 115] on icon "button" at bounding box center [769, 109] width 15 height 15
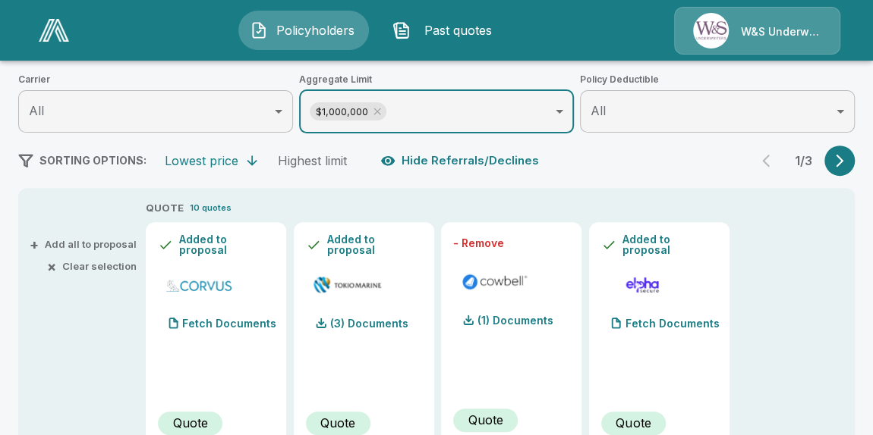
scroll to position [0, 0]
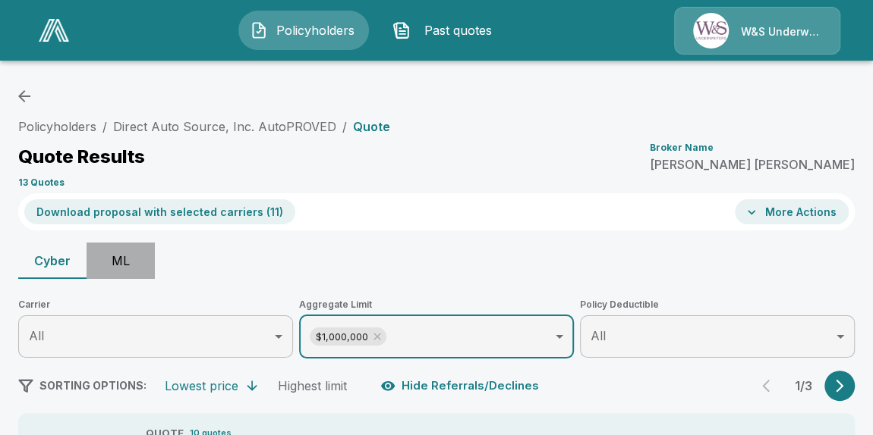
click at [127, 263] on button "ML" at bounding box center [120, 261] width 68 height 36
